Goal: Transaction & Acquisition: Purchase product/service

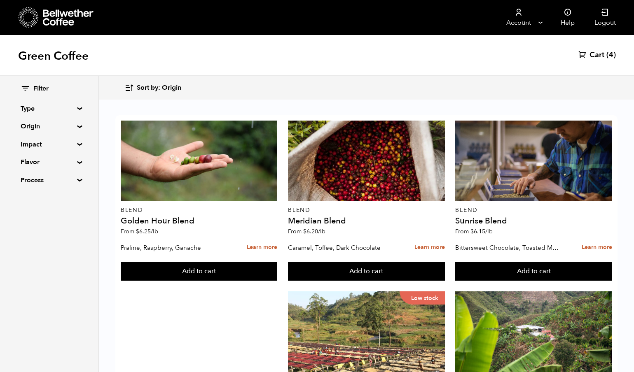
scroll to position [633, 0]
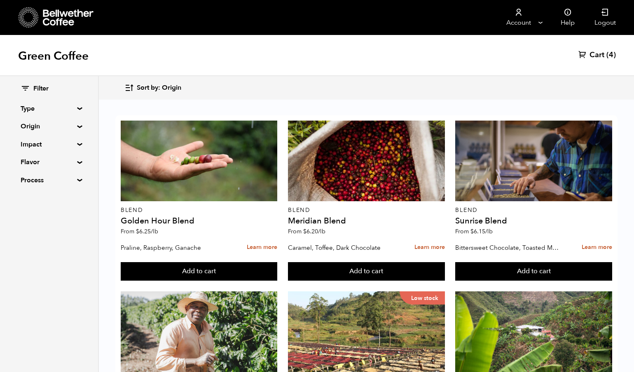
scroll to position [634, 0]
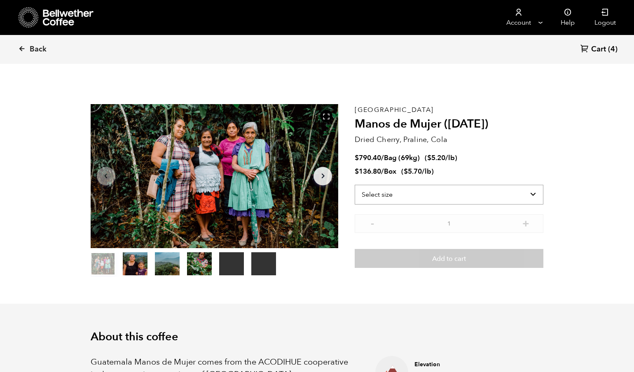
click at [387, 201] on select "Select size Bag (69kg) (152 lbs) Box (24 lbs)" at bounding box center [449, 195] width 189 height 20
select select "bag-2"
click at [355, 185] on select "Select size Bag (69kg) (152 lbs) Box (24 lbs)" at bounding box center [449, 195] width 189 height 20
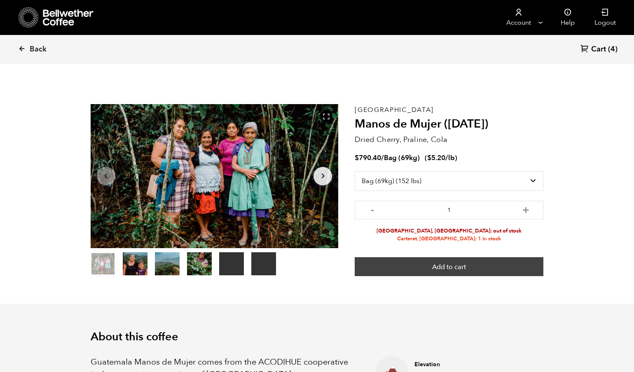
click at [443, 266] on button "Add to cart" at bounding box center [449, 267] width 189 height 19
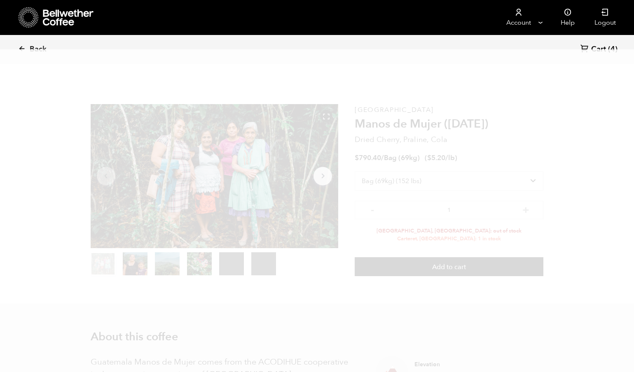
click at [607, 47] on link "Cart (4)" at bounding box center [599, 49] width 37 height 11
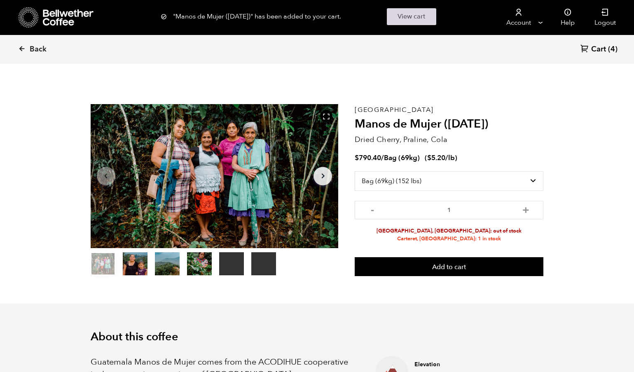
click at [413, 20] on link "View cart" at bounding box center [411, 16] width 49 height 17
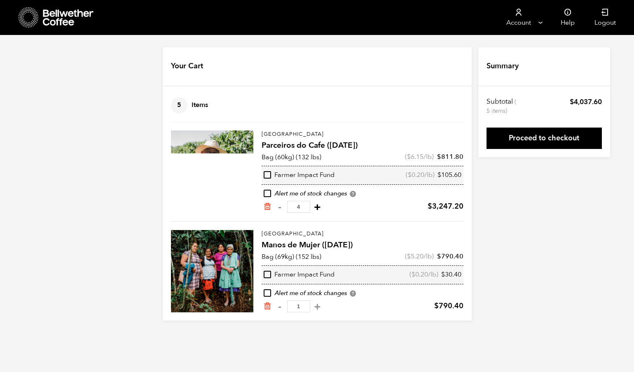
click at [312, 208] on button "+" at bounding box center [317, 207] width 10 height 8
type input "5"
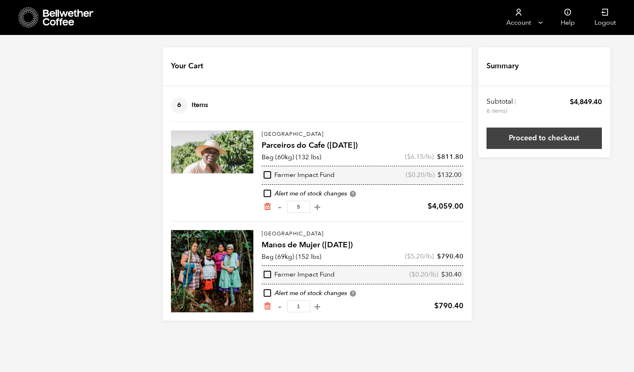
click at [557, 136] on link "Proceed to checkout" at bounding box center [544, 138] width 115 height 21
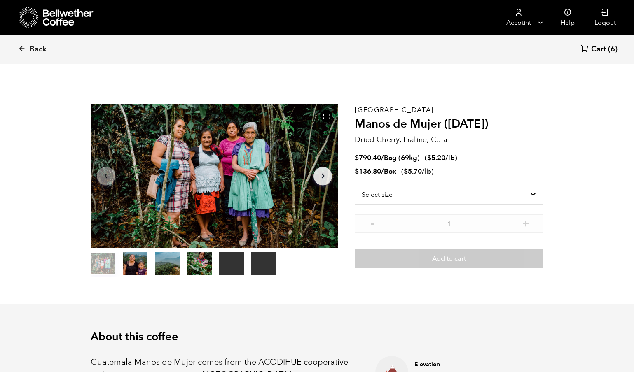
scroll to position [358, 439]
click at [588, 48] on icon at bounding box center [585, 48] width 9 height 9
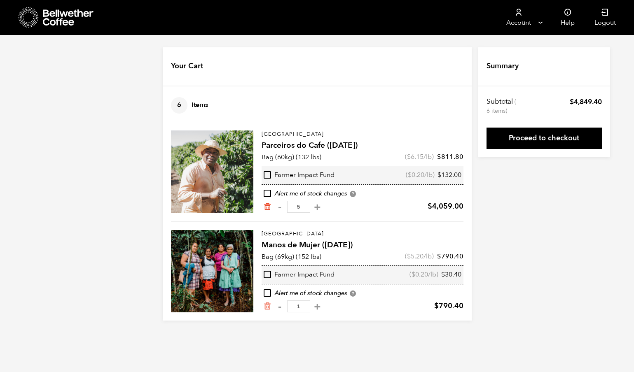
click at [265, 307] on icon "Remove from cart" at bounding box center [267, 306] width 8 height 8
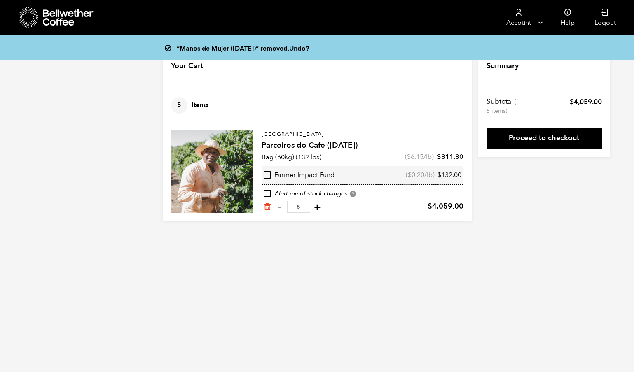
click at [316, 208] on button "+" at bounding box center [317, 207] width 10 height 8
type input "6"
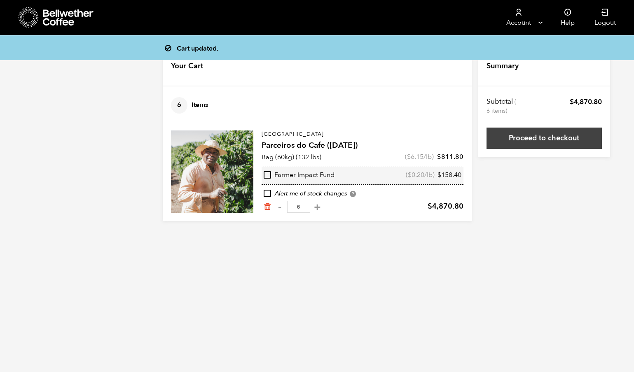
click at [554, 143] on link "Proceed to checkout" at bounding box center [544, 138] width 115 height 21
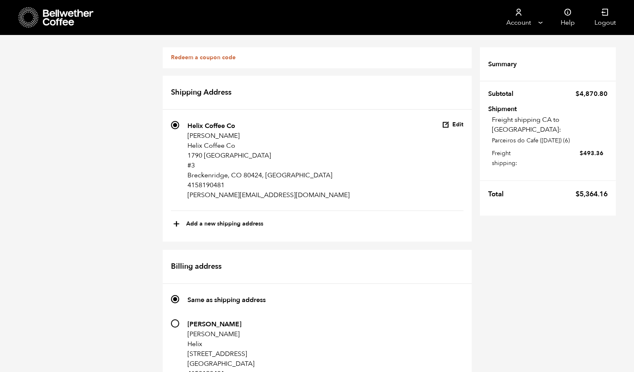
click at [209, 224] on button "+ Add a new shipping address" at bounding box center [218, 225] width 90 height 14
type input "New address"
select select
checkbox input "false"
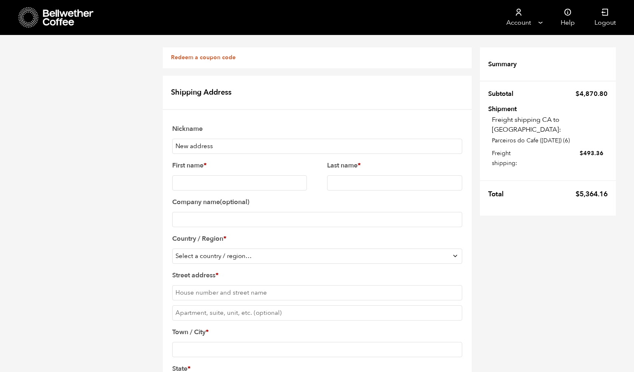
click at [213, 146] on input "New address" at bounding box center [317, 146] width 290 height 15
type input "New Helix 1805"
click at [198, 181] on input "First name *" at bounding box center [239, 183] width 135 height 15
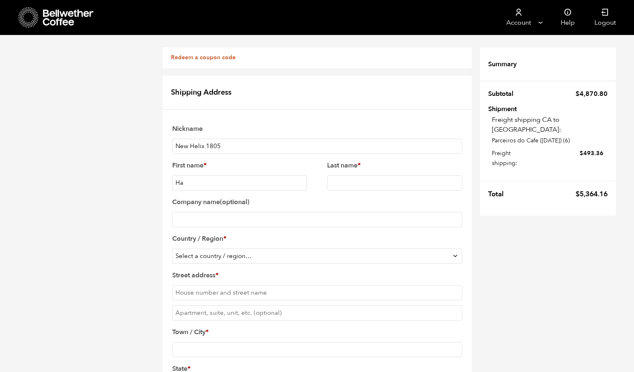
type input "H"
type input "[PERSON_NAME]"
click at [185, 220] on input "Company name (optional)" at bounding box center [317, 219] width 290 height 15
type input "Helix Coffee Co"
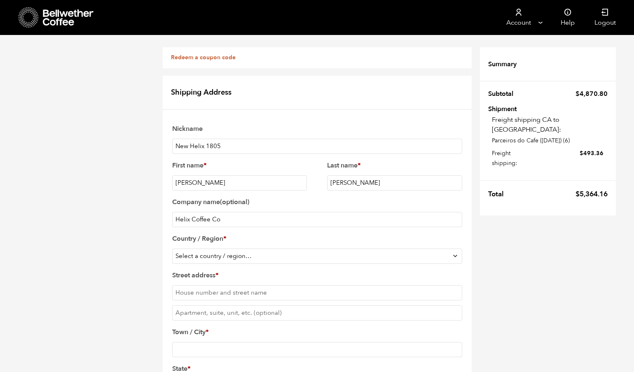
select select "US"
select select "CO"
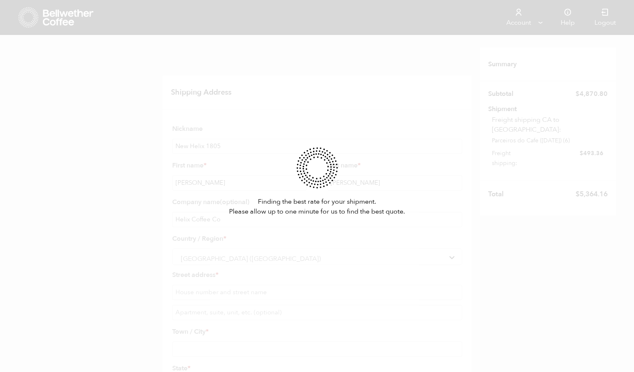
scroll to position [201, 0]
click at [248, 148] on div "Finding the best rate for your shipment. Please allow up to one minute for us t…" at bounding box center [317, 186] width 634 height 372
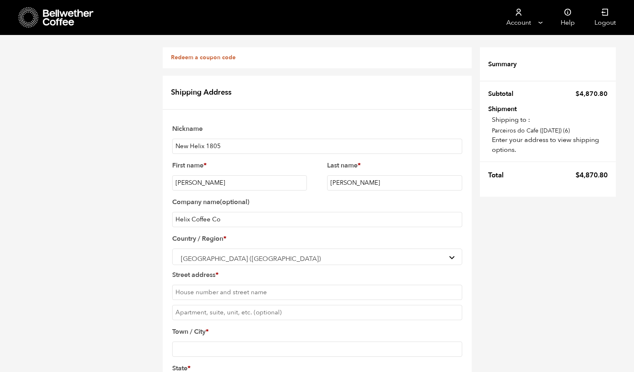
scroll to position [127, 0]
click at [201, 285] on input "Street address *" at bounding box center [317, 292] width 290 height 15
type input "1805 [GEOGRAPHIC_DATA]"
type input "Unit b1-C"
click at [196, 342] on input "Town / City *" at bounding box center [317, 349] width 290 height 15
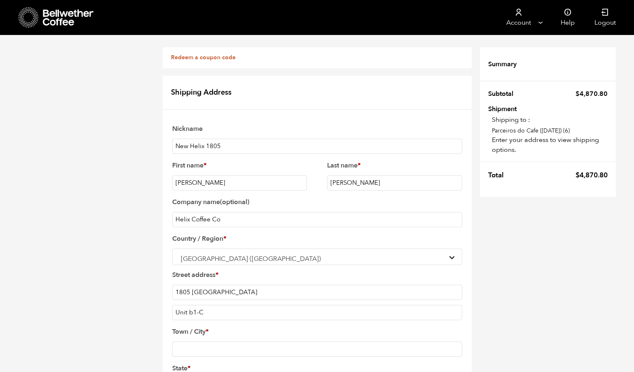
type input "Breckenridge"
drag, startPoint x: 221, startPoint y: 298, endPoint x: 216, endPoint y: 297, distance: 5.0
type input "80424"
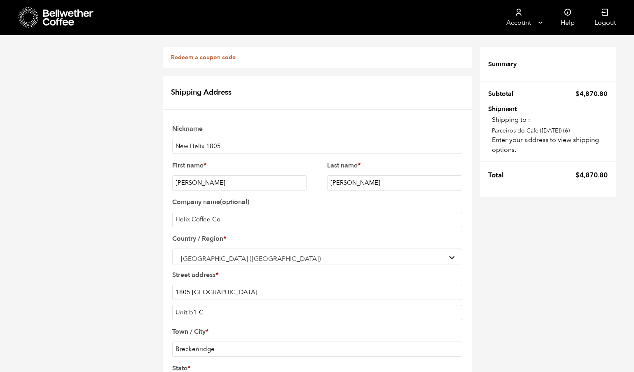
type input "4158190481"
type input "[PERSON_NAME][EMAIL_ADDRESS][DOMAIN_NAME]"
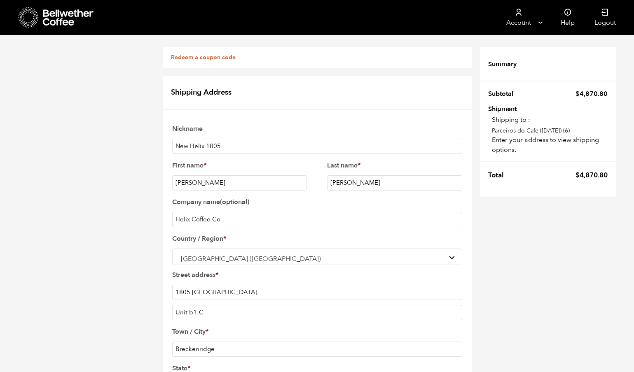
checkbox input "true"
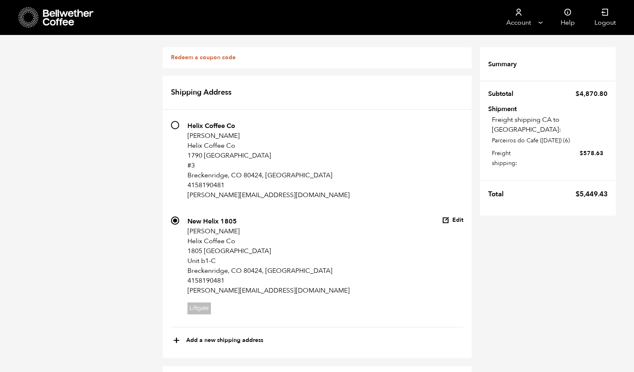
scroll to position [589, 0]
radio input "true"
checkbox input "true"
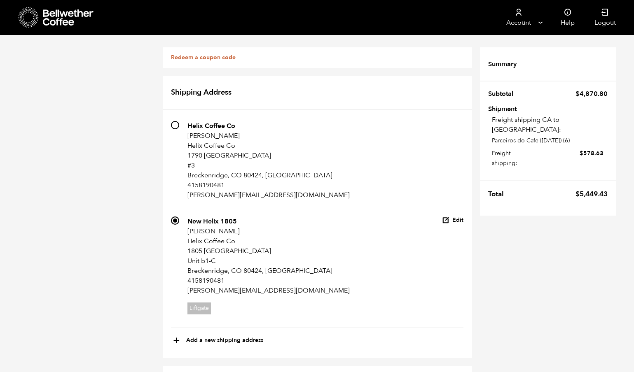
scroll to position [0, 0]
click at [187, 58] on link "Redeem a coupon code" at bounding box center [203, 58] width 65 height 8
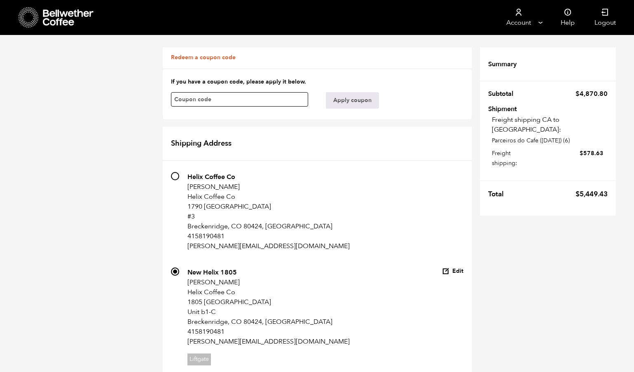
paste input "yjuwuyffdcji38om"
type input "yjuwuyffdcji38om"
click at [345, 105] on button "Apply coupon" at bounding box center [352, 100] width 53 height 16
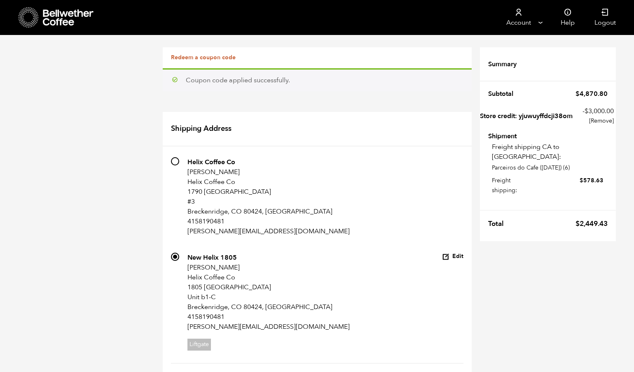
click at [214, 62] on div "Redeem a coupon code" at bounding box center [317, 57] width 309 height 21
click at [215, 57] on link "Redeem a coupon code" at bounding box center [203, 58] width 65 height 8
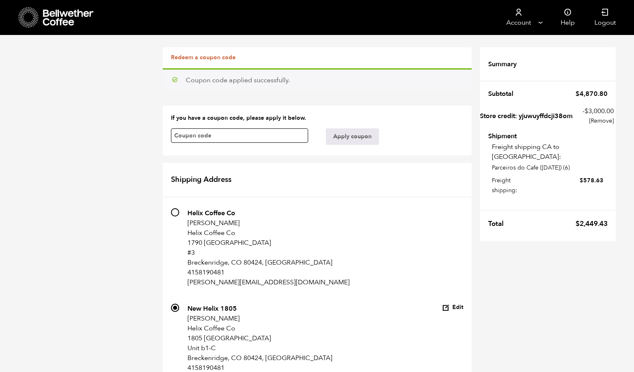
paste input "oqm4dbl39zrkwvio"
type input "oqm4dbl39zrkwvio"
drag, startPoint x: 348, startPoint y: 138, endPoint x: 335, endPoint y: 139, distance: 13.2
click at [347, 138] on button "Apply coupon" at bounding box center [352, 137] width 53 height 16
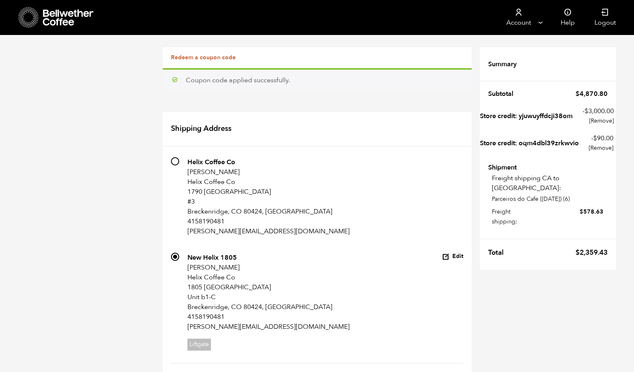
scroll to position [706, 0]
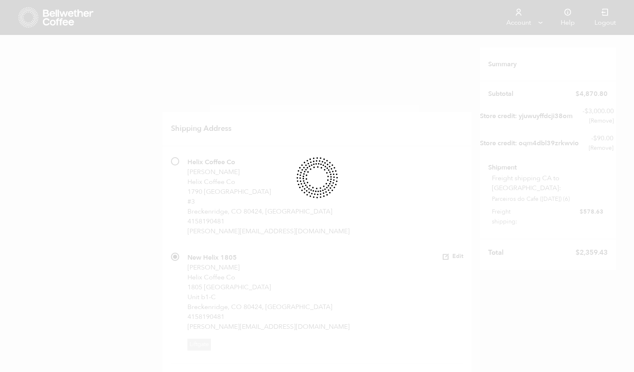
scroll to position [670, 0]
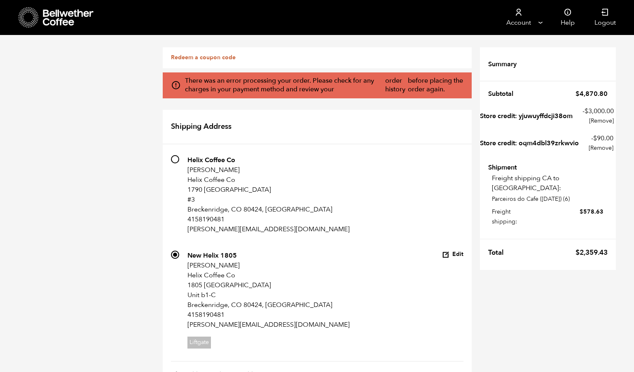
scroll to position [0, 0]
